Goal: Information Seeking & Learning: Learn about a topic

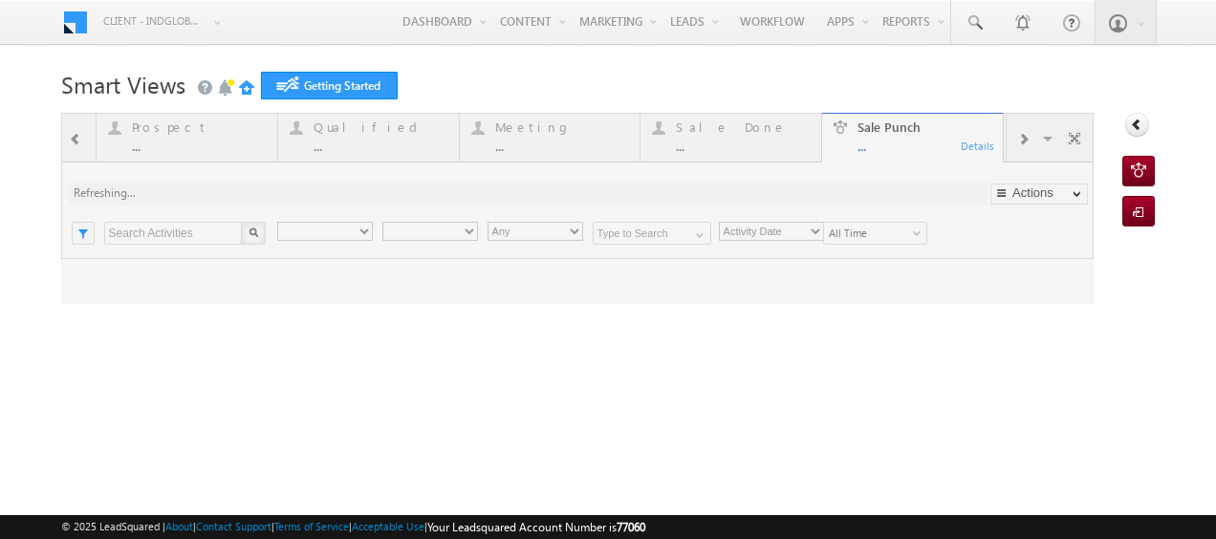
type input "Any Owner"
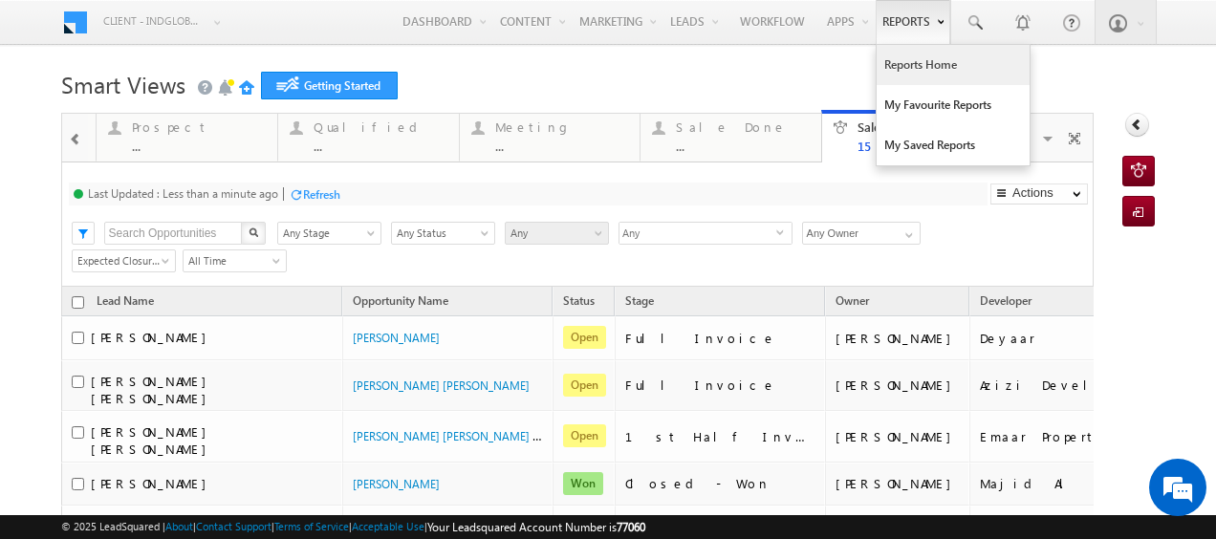
click at [920, 61] on link "Reports Home" at bounding box center [953, 65] width 153 height 40
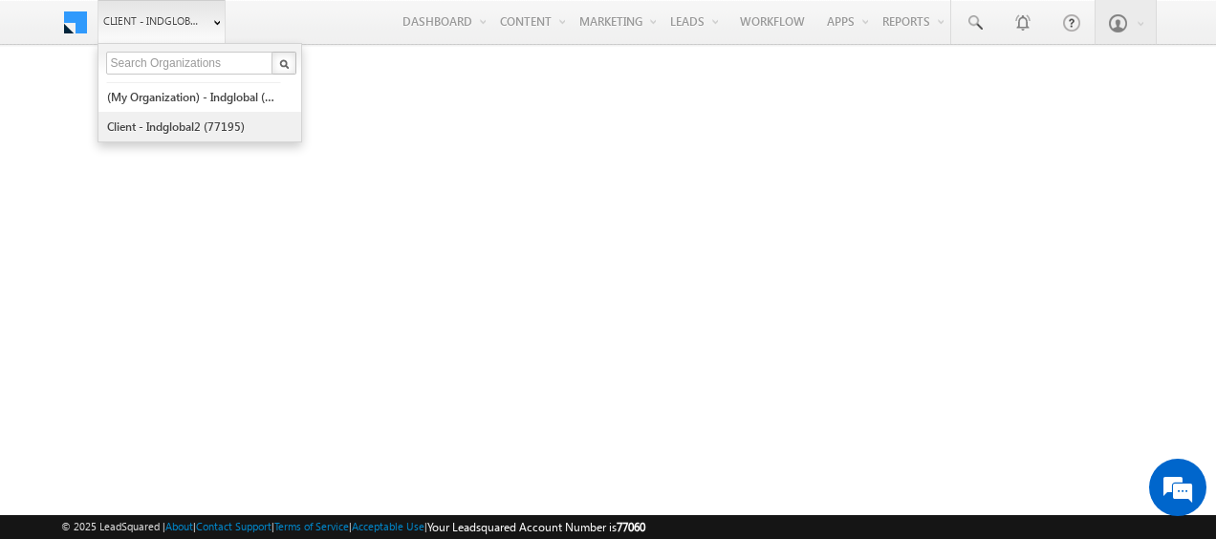
click at [175, 117] on link "Client - indglobal2 (77195)" at bounding box center [193, 127] width 175 height 30
